Goal: Navigation & Orientation: Find specific page/section

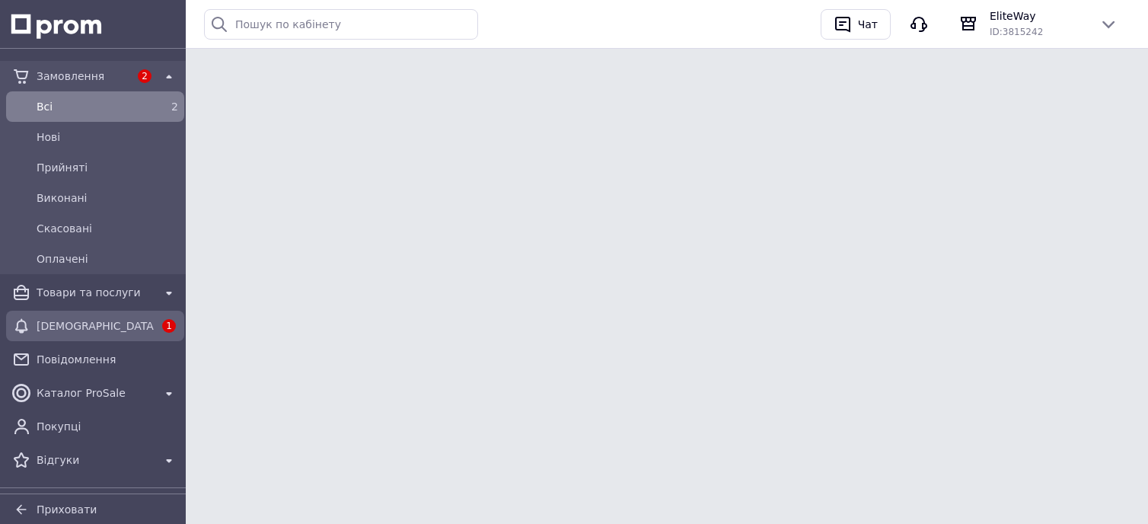
click at [94, 318] on span "[DEMOGRAPHIC_DATA]" at bounding box center [95, 325] width 117 height 15
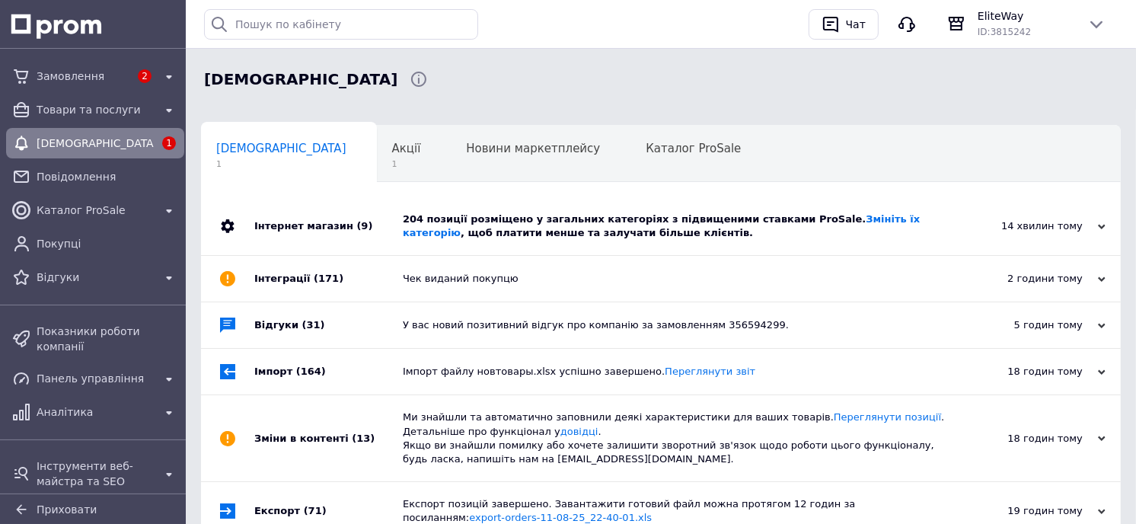
click at [445, 212] on div "204 позиції розміщено у загальних категоріях з підвищеними ставками ProSale. Зм…" at bounding box center [678, 225] width 550 height 27
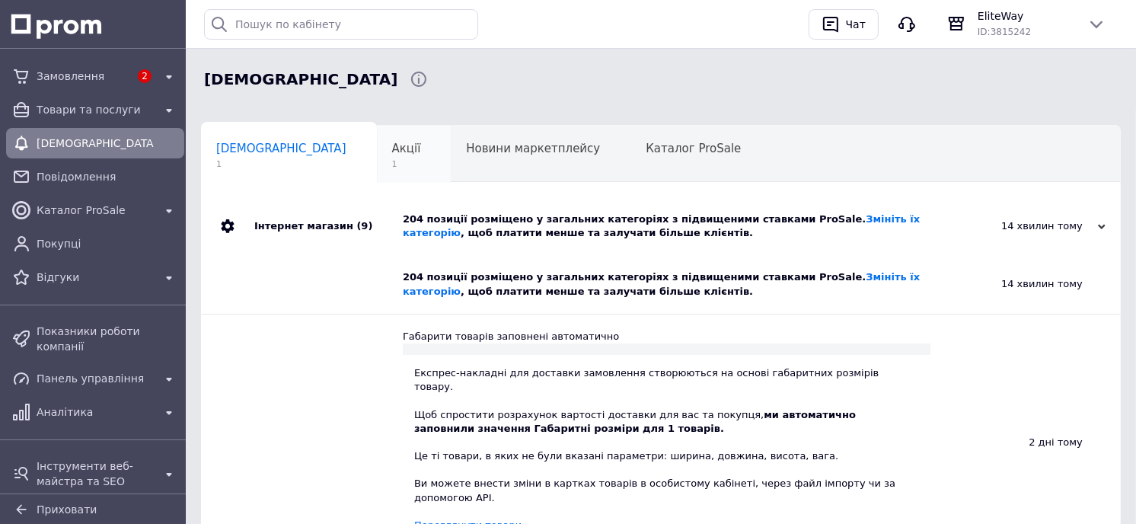
click at [392, 155] on span "Акції" at bounding box center [406, 149] width 29 height 14
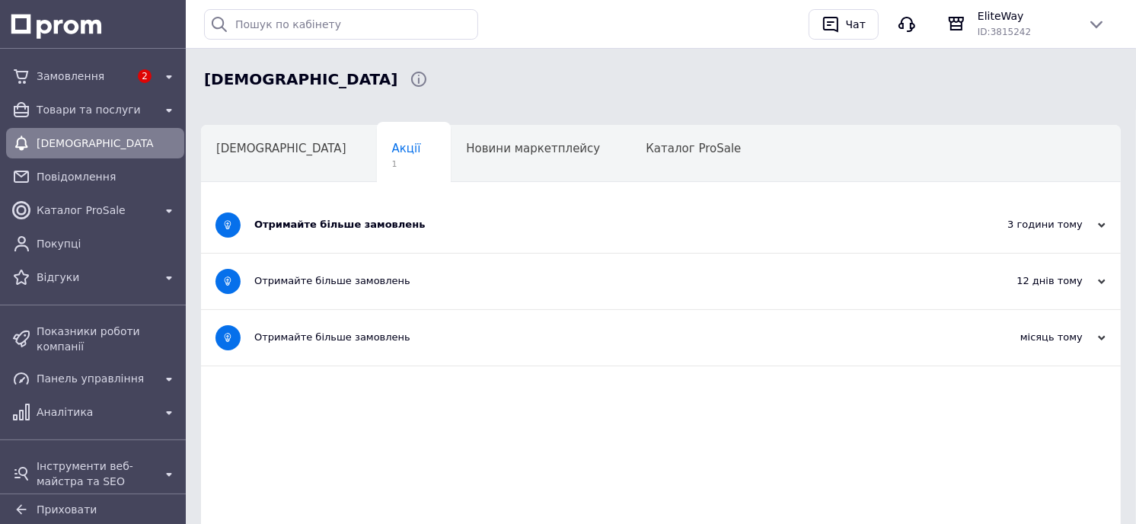
click at [364, 206] on div "Отримайте більше замовлень" at bounding box center [603, 225] width 699 height 56
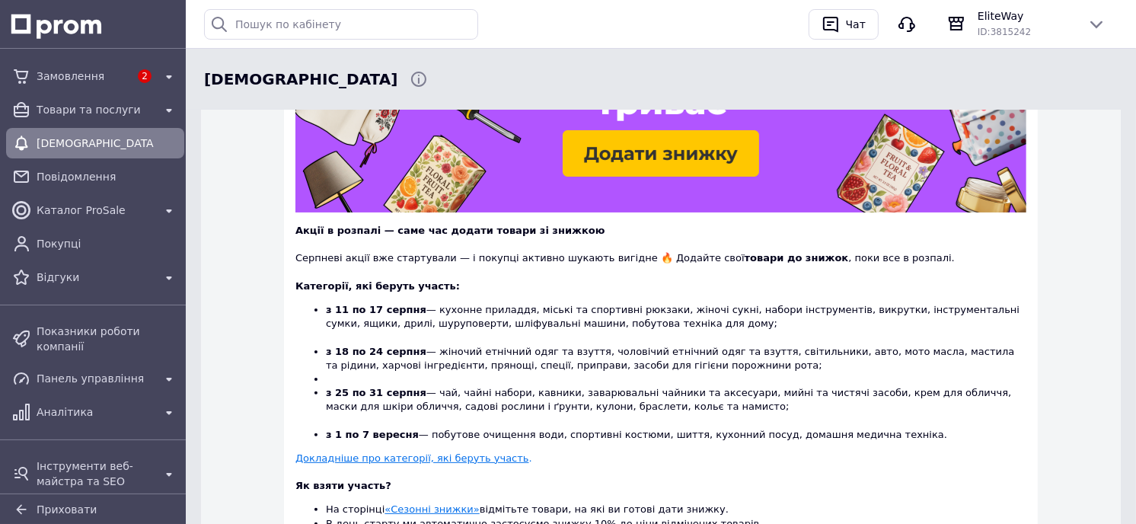
scroll to position [169, 0]
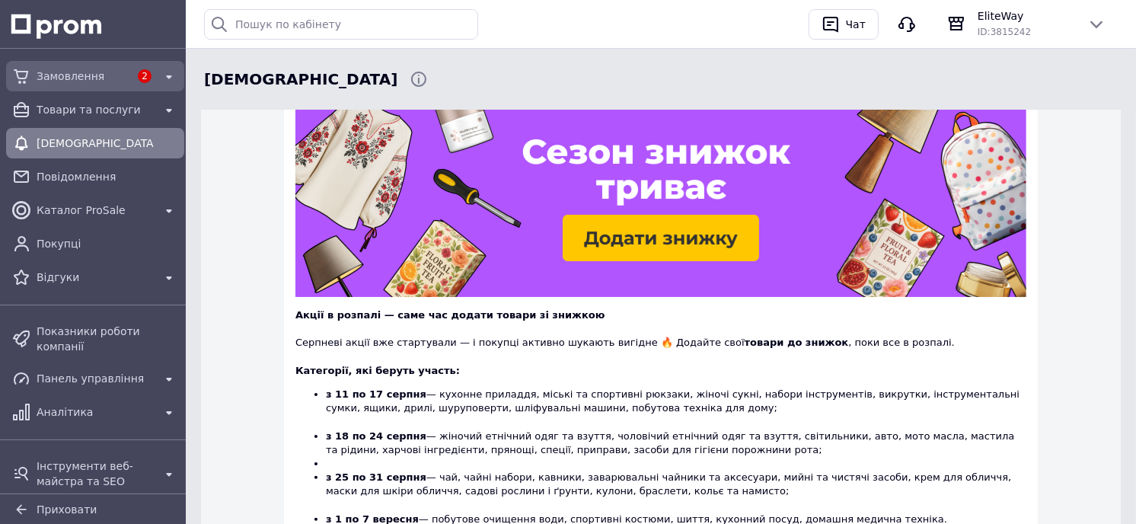
click at [150, 75] on div "2" at bounding box center [144, 76] width 24 height 20
